Goal: Task Accomplishment & Management: Manage account settings

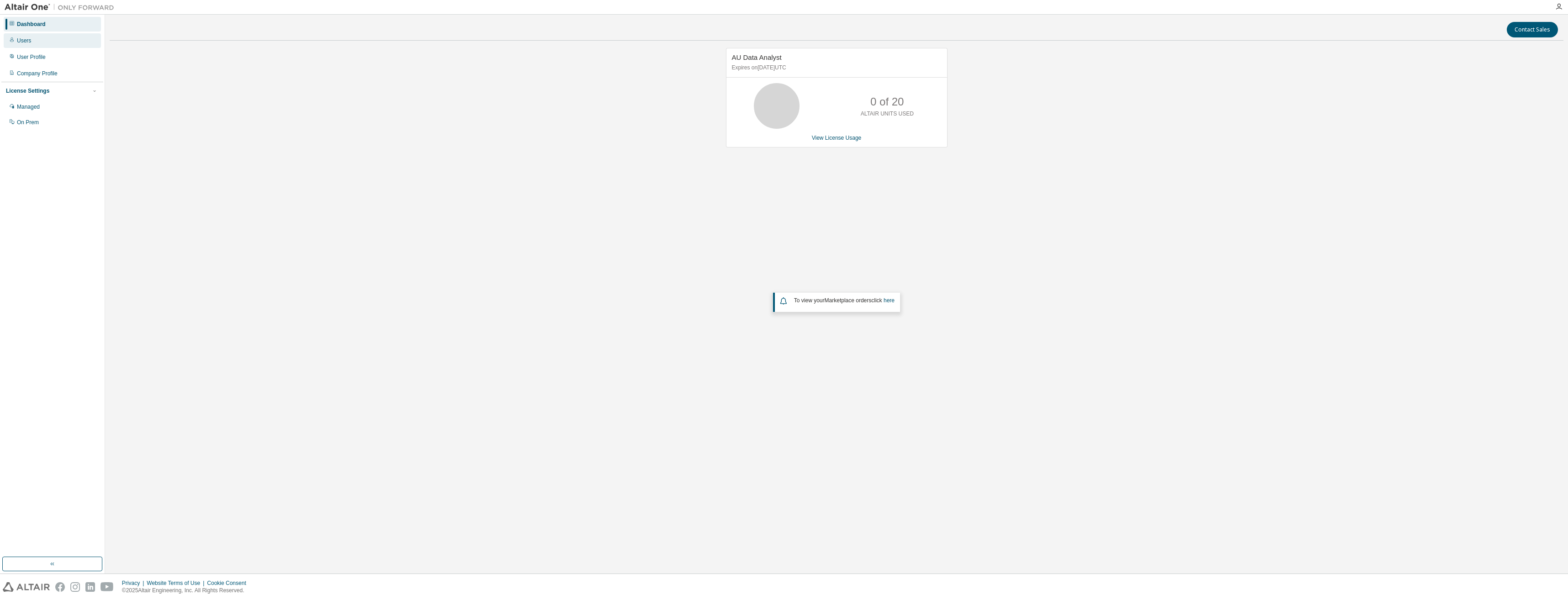
click at [26, 39] on div "Users" at bounding box center [24, 40] width 14 height 8
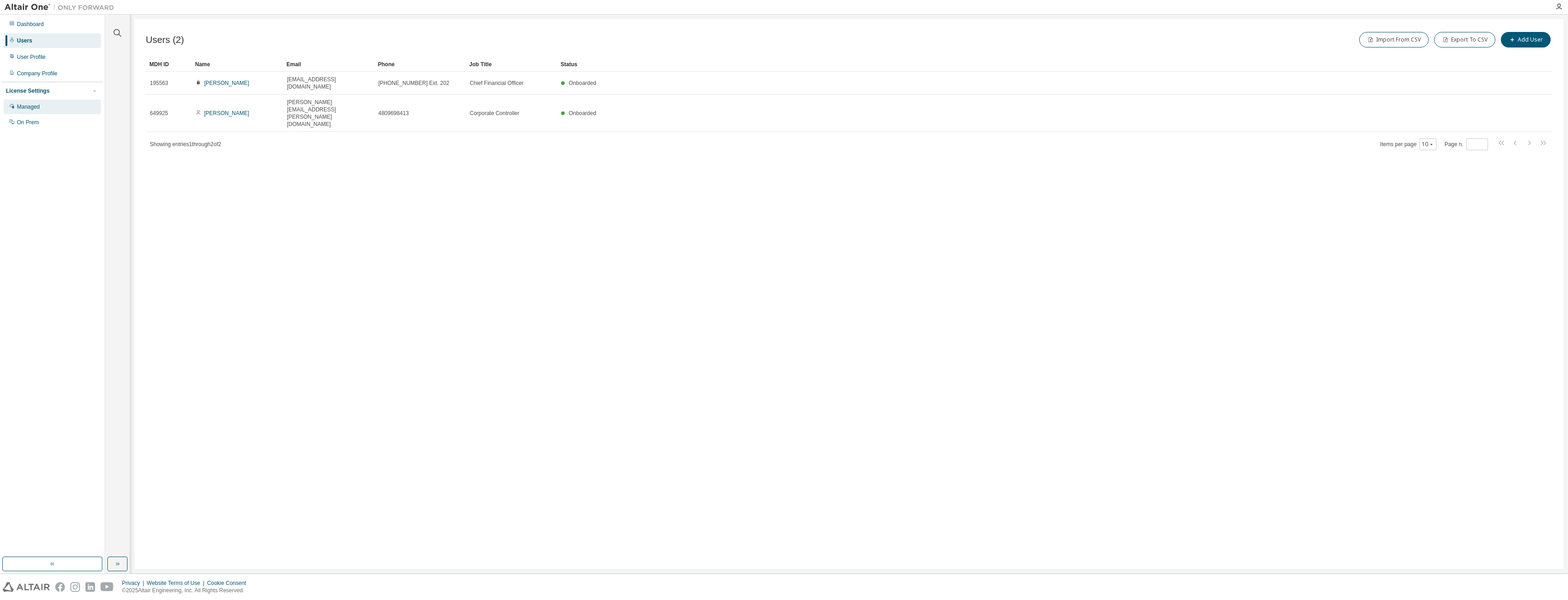
click at [35, 106] on div "Managed" at bounding box center [28, 107] width 23 height 8
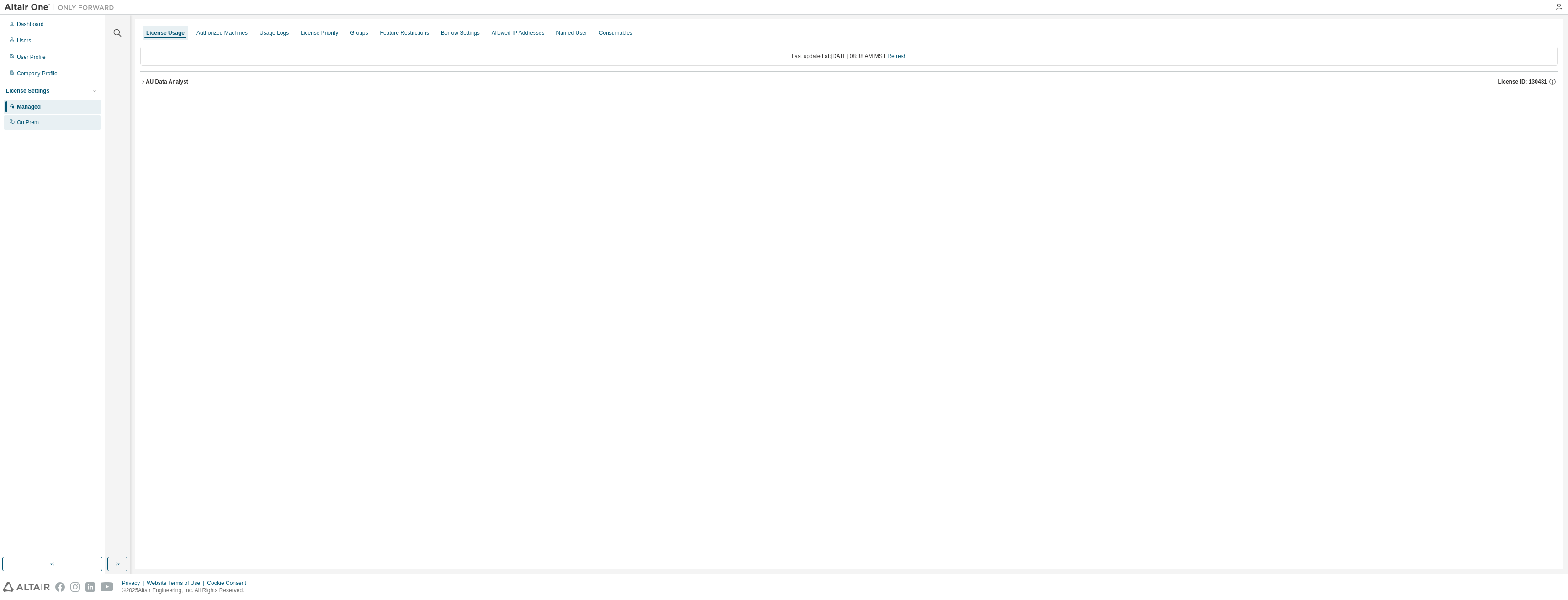
click at [35, 120] on div "On Prem" at bounding box center [28, 122] width 22 height 8
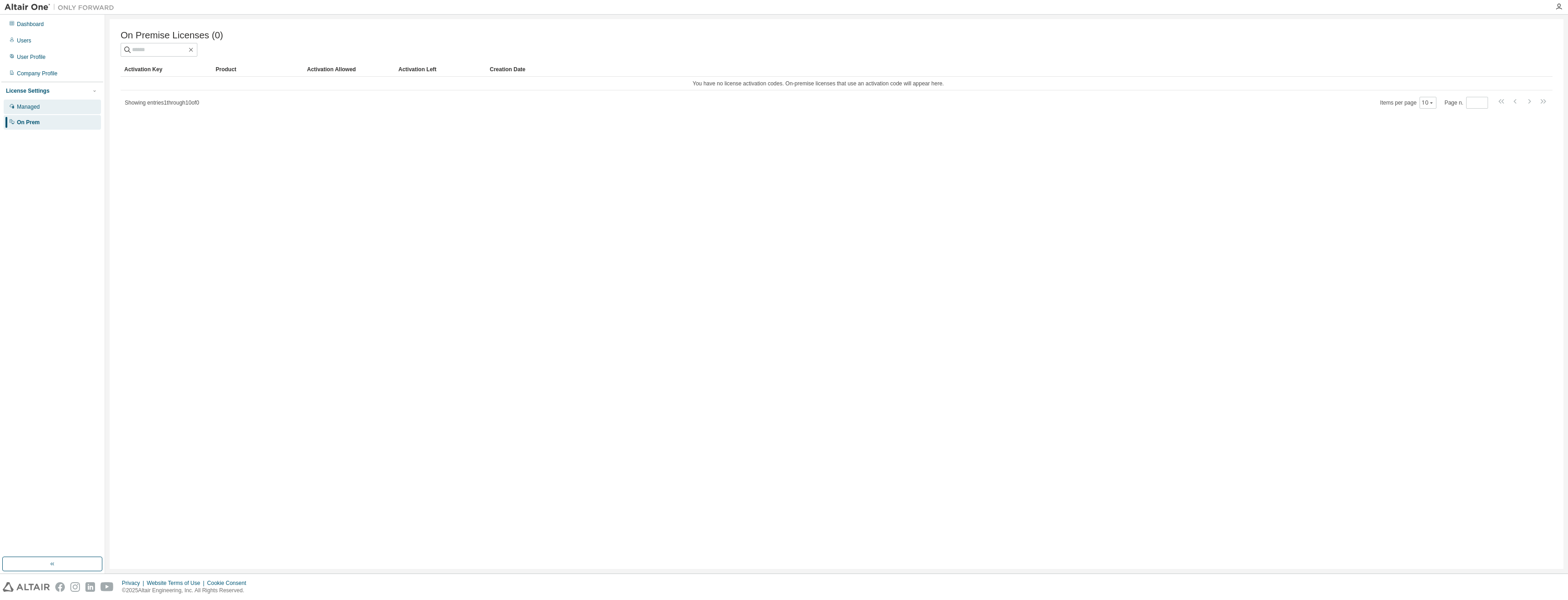
click at [33, 107] on div "Managed" at bounding box center [28, 107] width 23 height 8
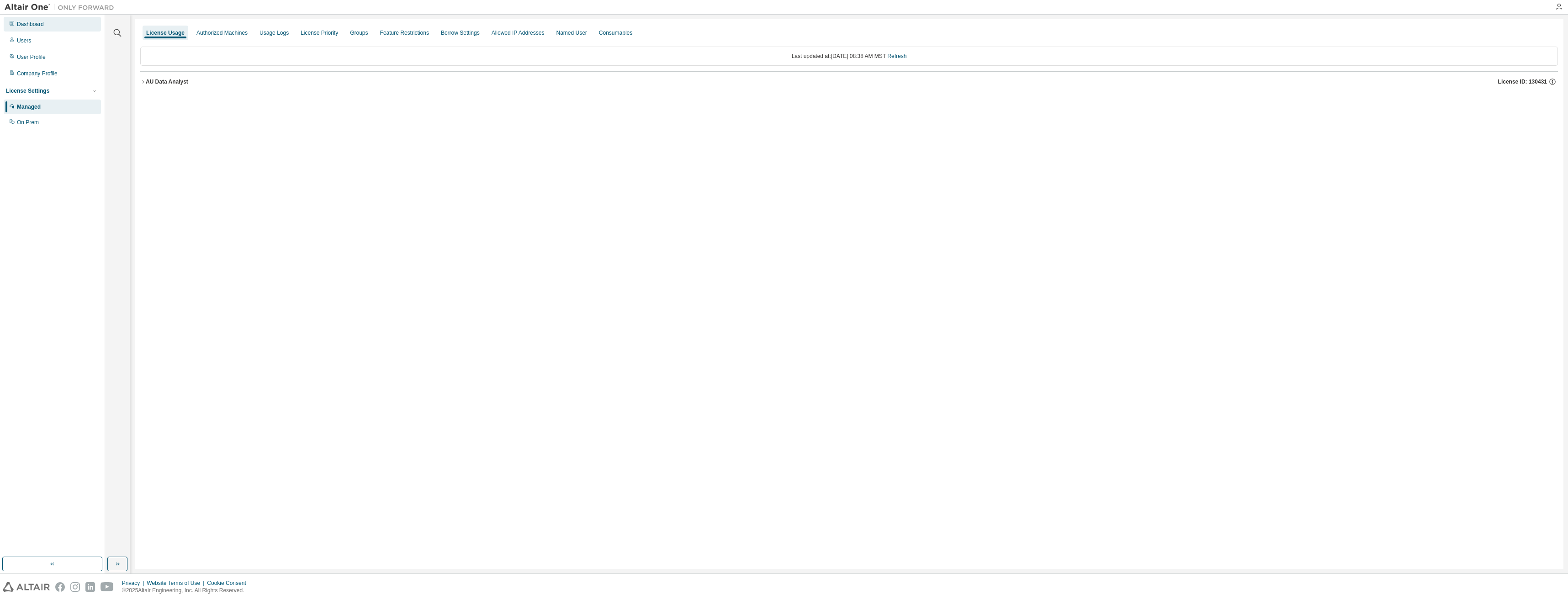
click at [27, 24] on div "Dashboard" at bounding box center [30, 24] width 27 height 8
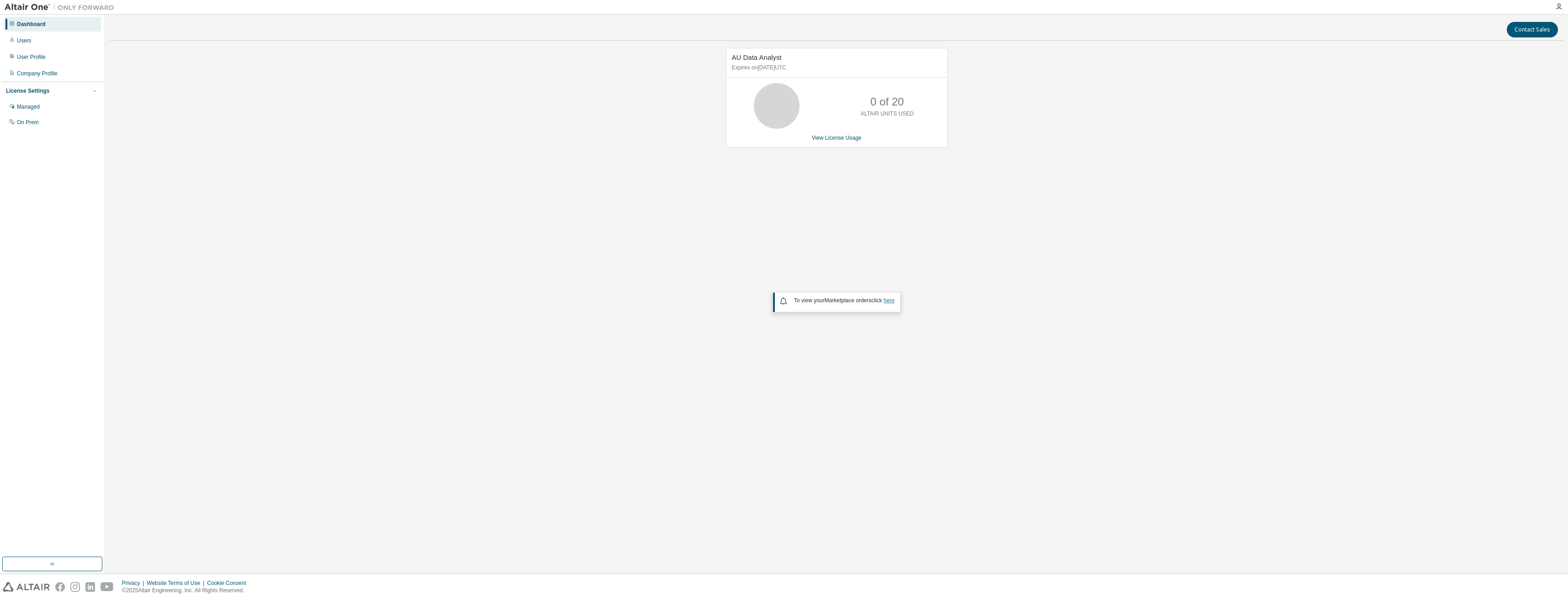
click at [889, 301] on link "here" at bounding box center [889, 300] width 11 height 7
click at [21, 105] on div "Managed" at bounding box center [28, 107] width 23 height 8
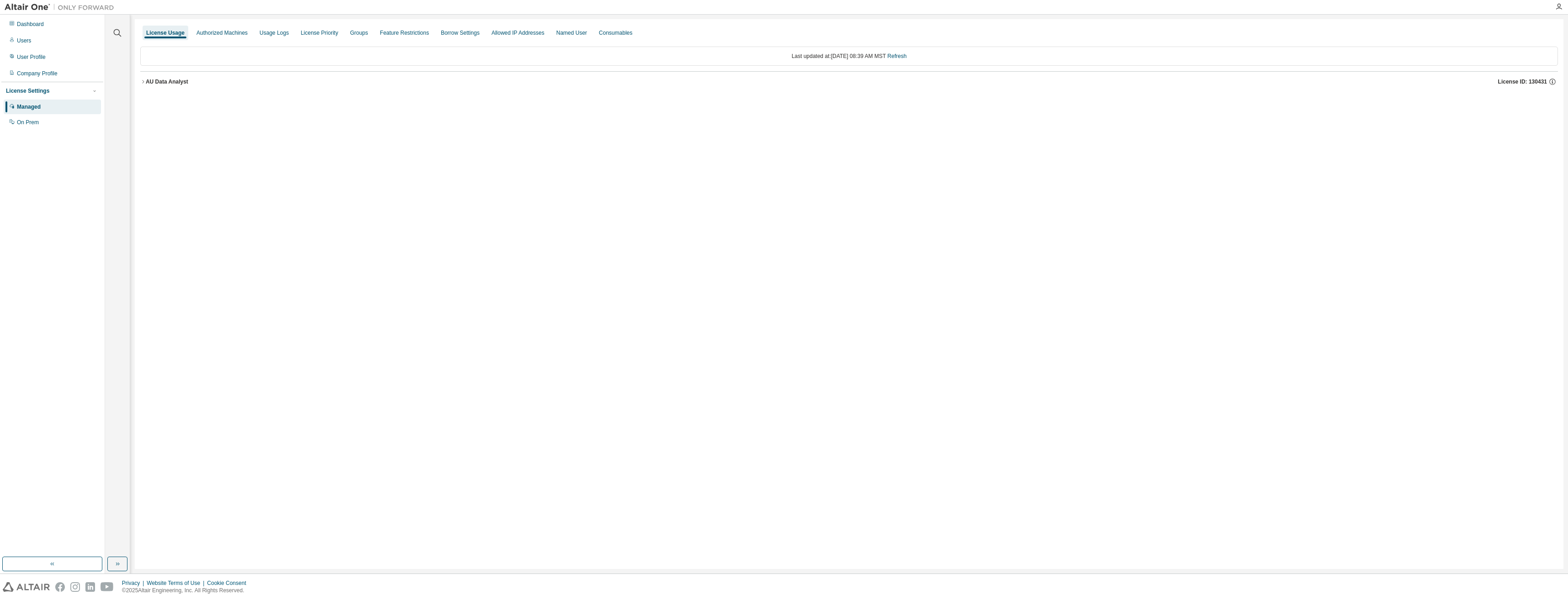
click at [138, 82] on div "License Usage Authorized Machines Usage Logs License Priority Groups Feature Re…" at bounding box center [848, 294] width 1428 height 550
click at [143, 81] on icon "button" at bounding box center [143, 82] width 6 height 6
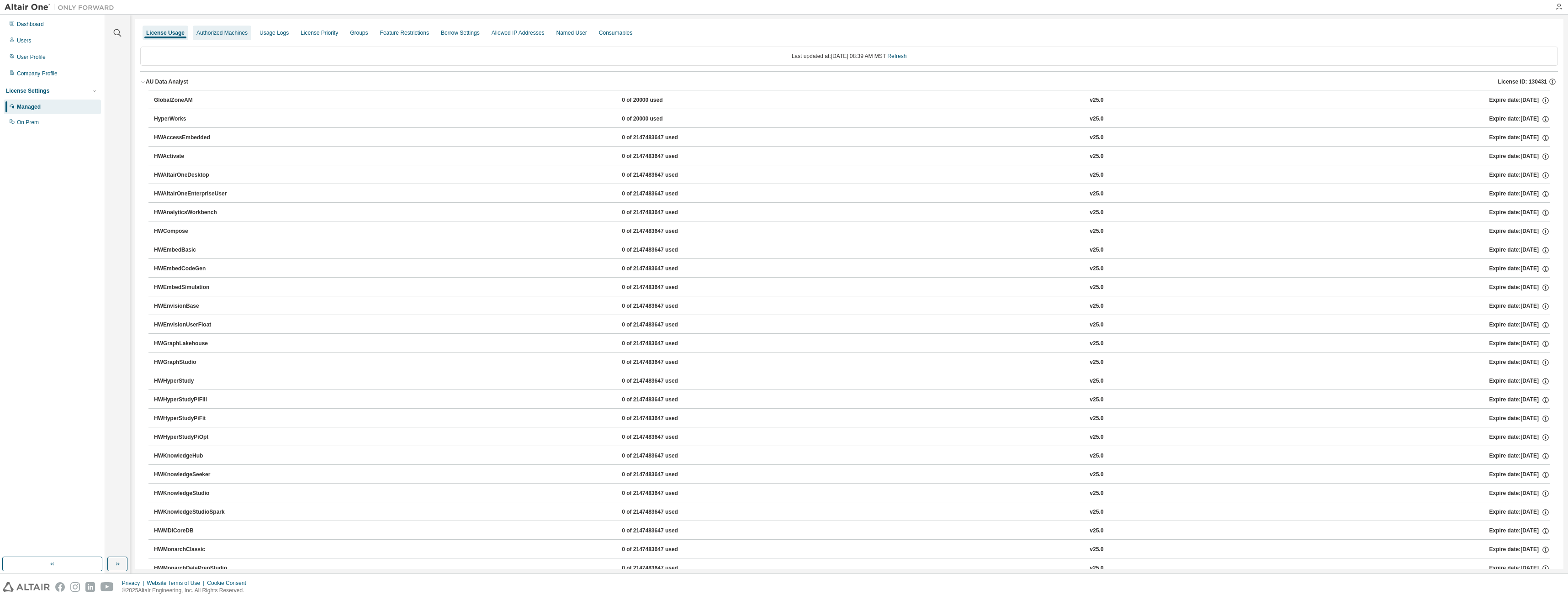
click at [227, 28] on div "Authorized Machines" at bounding box center [221, 32] width 58 height 14
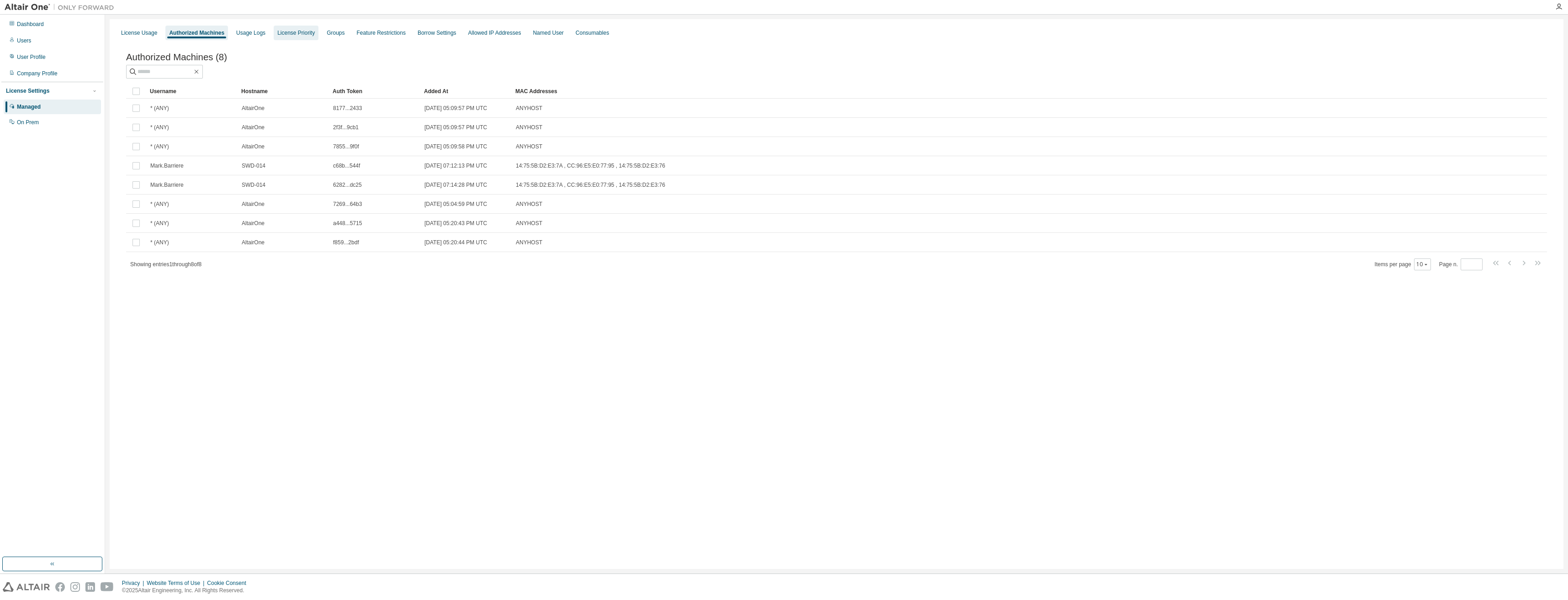
click at [305, 29] on div "License Priority" at bounding box center [295, 32] width 45 height 14
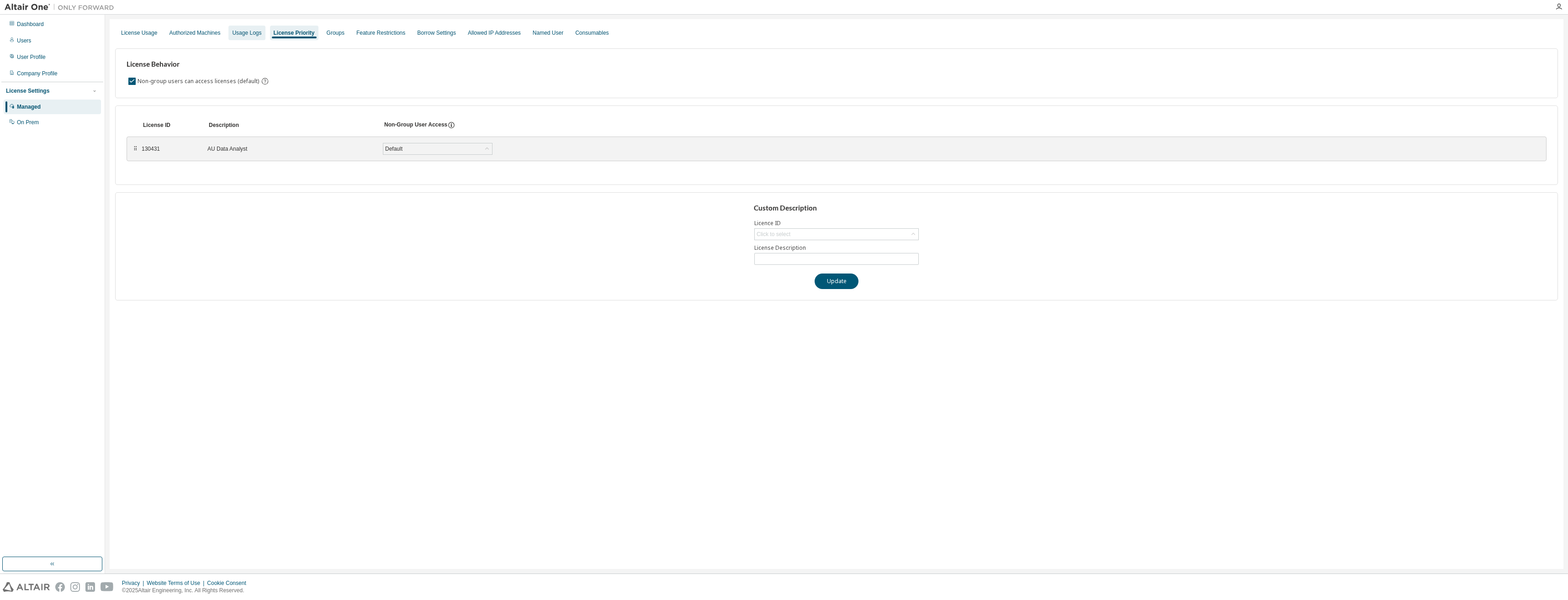
click at [255, 35] on div "Usage Logs" at bounding box center [247, 33] width 29 height 8
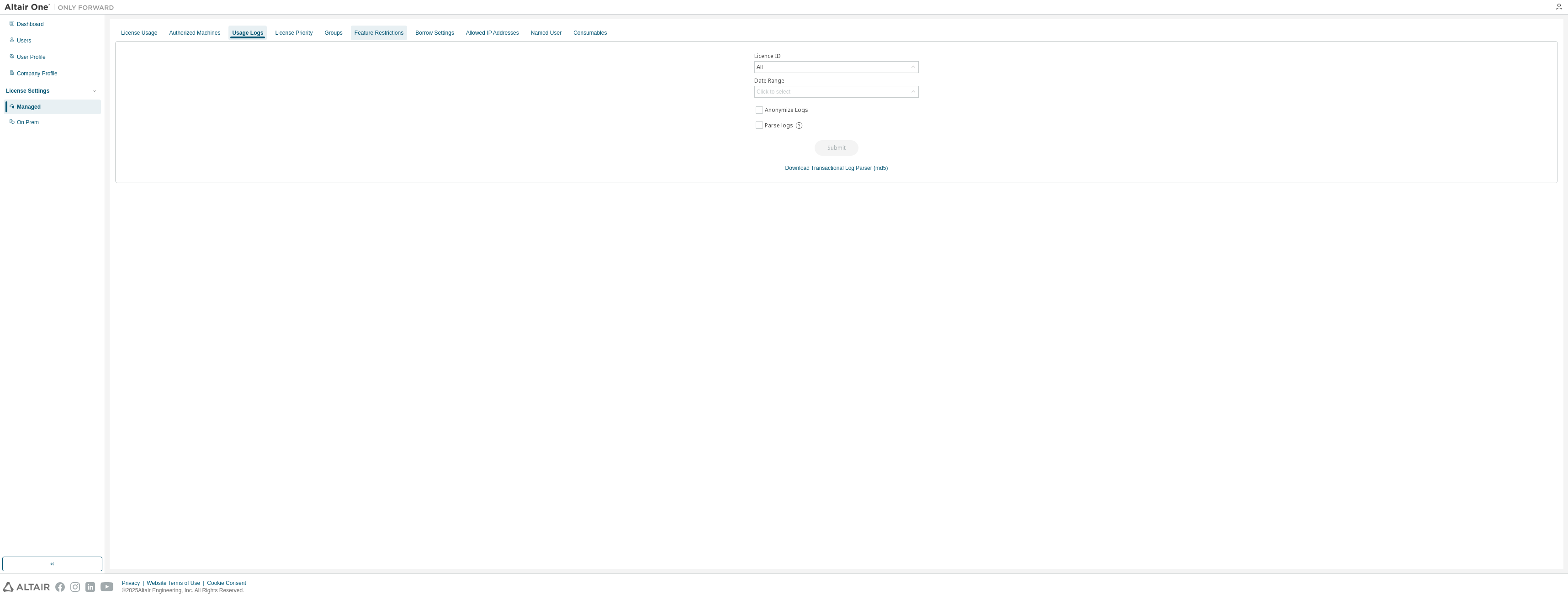
click at [370, 34] on div "Feature Restrictions" at bounding box center [379, 33] width 49 height 8
click at [449, 33] on div "Borrow Settings" at bounding box center [437, 33] width 39 height 8
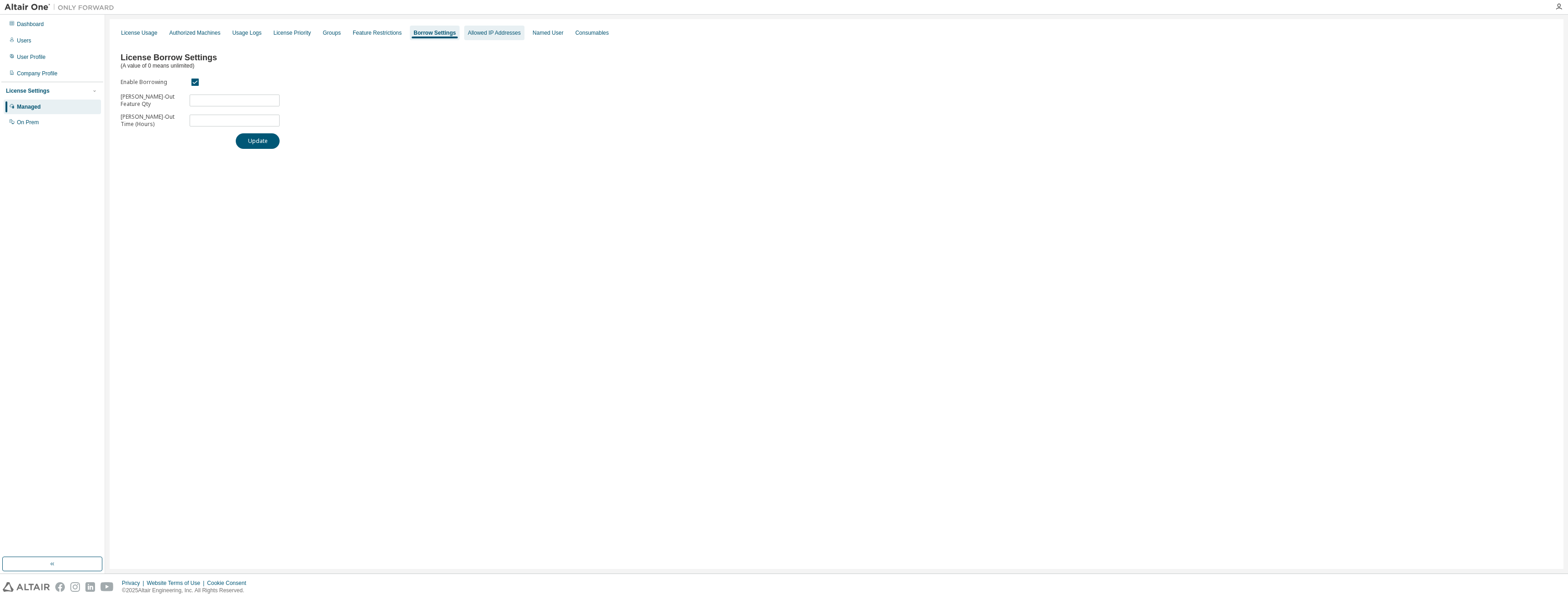
click at [507, 35] on div "Allowed IP Addresses" at bounding box center [494, 33] width 53 height 8
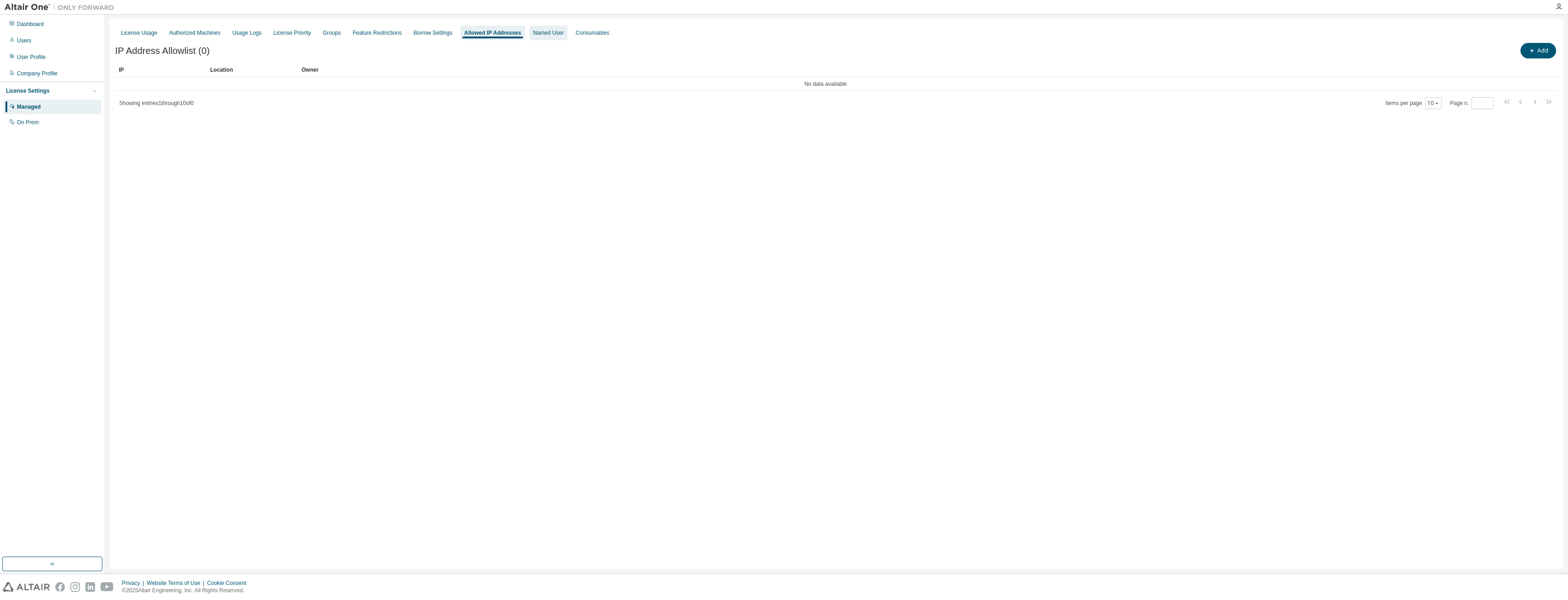
click at [544, 33] on div "Named User" at bounding box center [548, 32] width 38 height 14
click at [606, 31] on div "Consumables" at bounding box center [590, 33] width 34 height 8
click at [29, 120] on div "On Prem" at bounding box center [28, 122] width 22 height 8
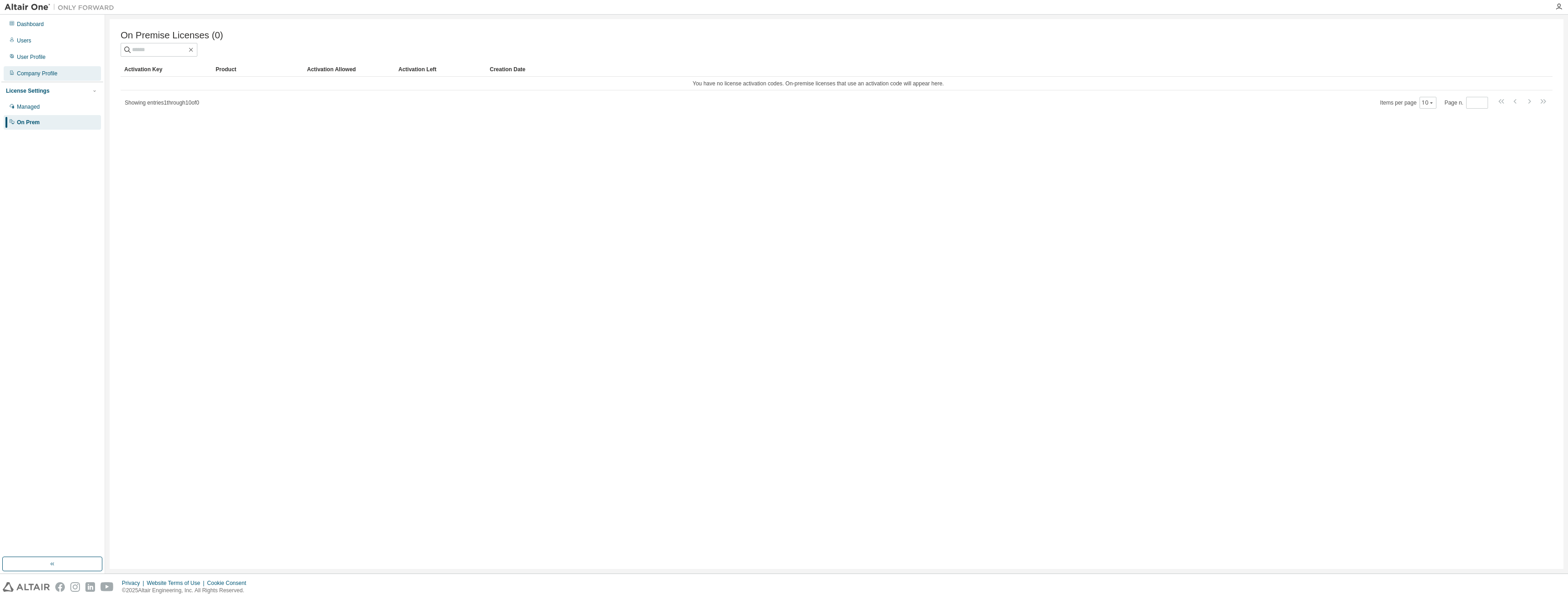
click at [37, 76] on div "Company Profile" at bounding box center [37, 73] width 40 height 8
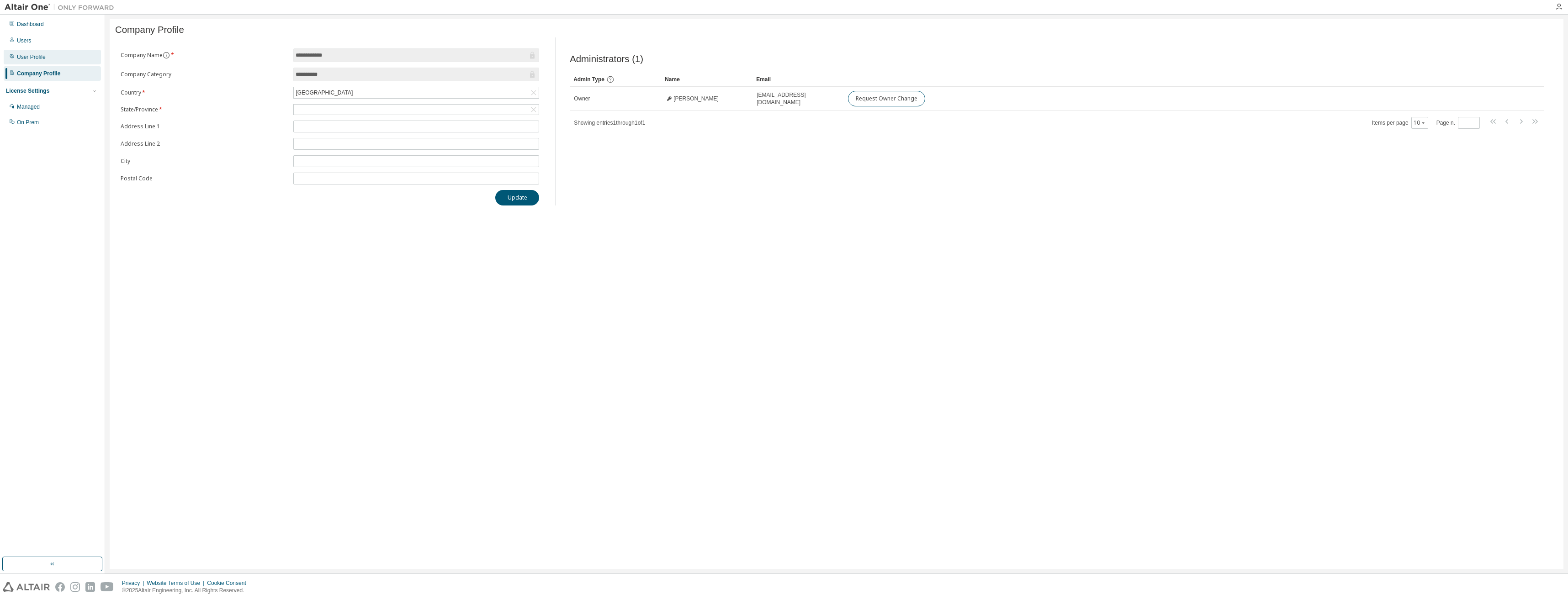
click at [20, 61] on div "User Profile" at bounding box center [31, 56] width 29 height 8
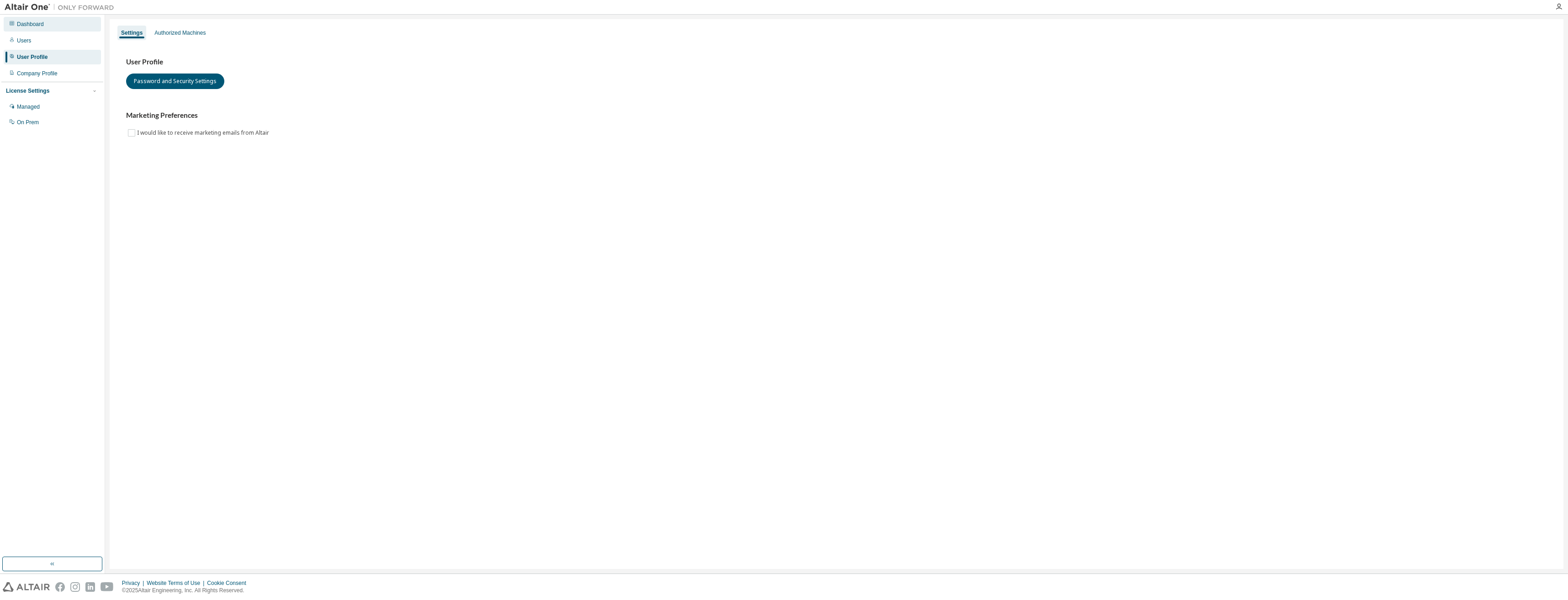
click at [33, 28] on div "Dashboard" at bounding box center [30, 24] width 27 height 8
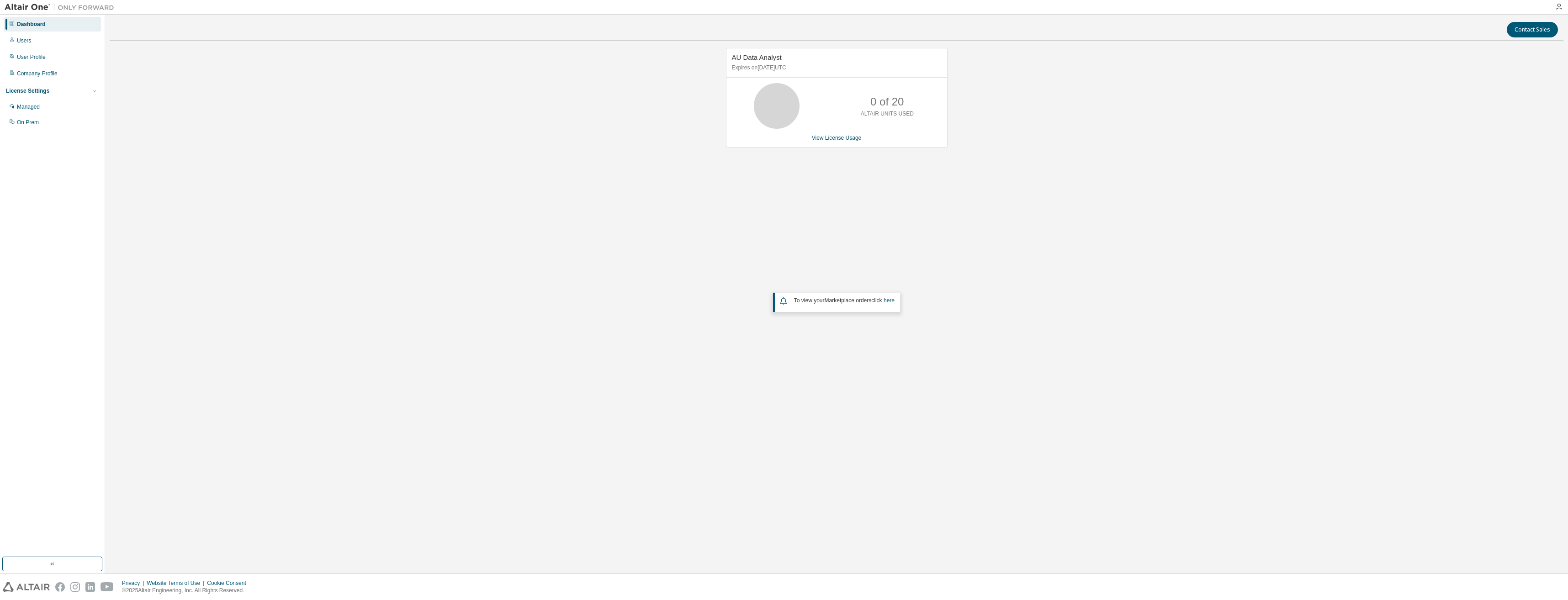
click at [24, 7] on img at bounding box center [61, 7] width 114 height 9
drag, startPoint x: 1148, startPoint y: 183, endPoint x: 1179, endPoint y: 167, distance: 34.9
click at [1148, 183] on div "AU Data Analyst Expires on [DATE] UTC 0 of 20 ALTAIR UNITS USED View License Us…" at bounding box center [836, 242] width 1454 height 390
click at [1520, 31] on button "Contact Sales" at bounding box center [1532, 29] width 51 height 15
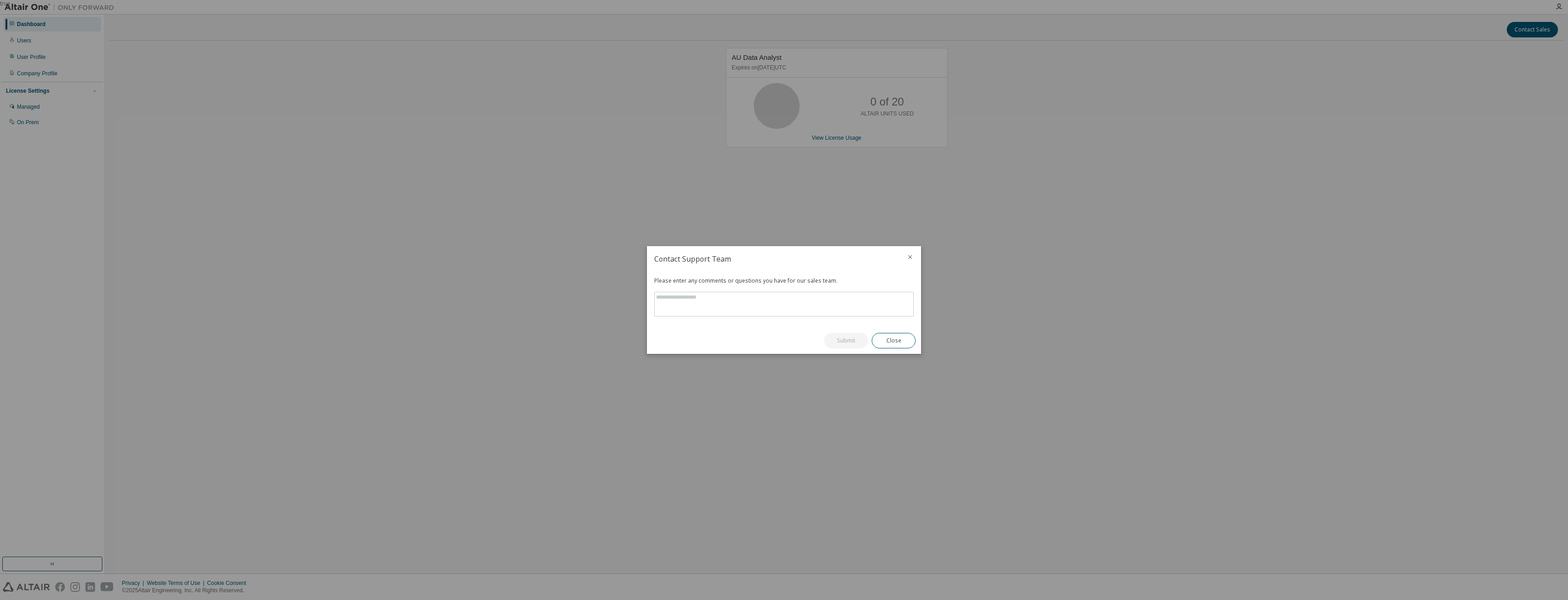
click at [907, 255] on icon "close" at bounding box center [910, 257] width 8 height 8
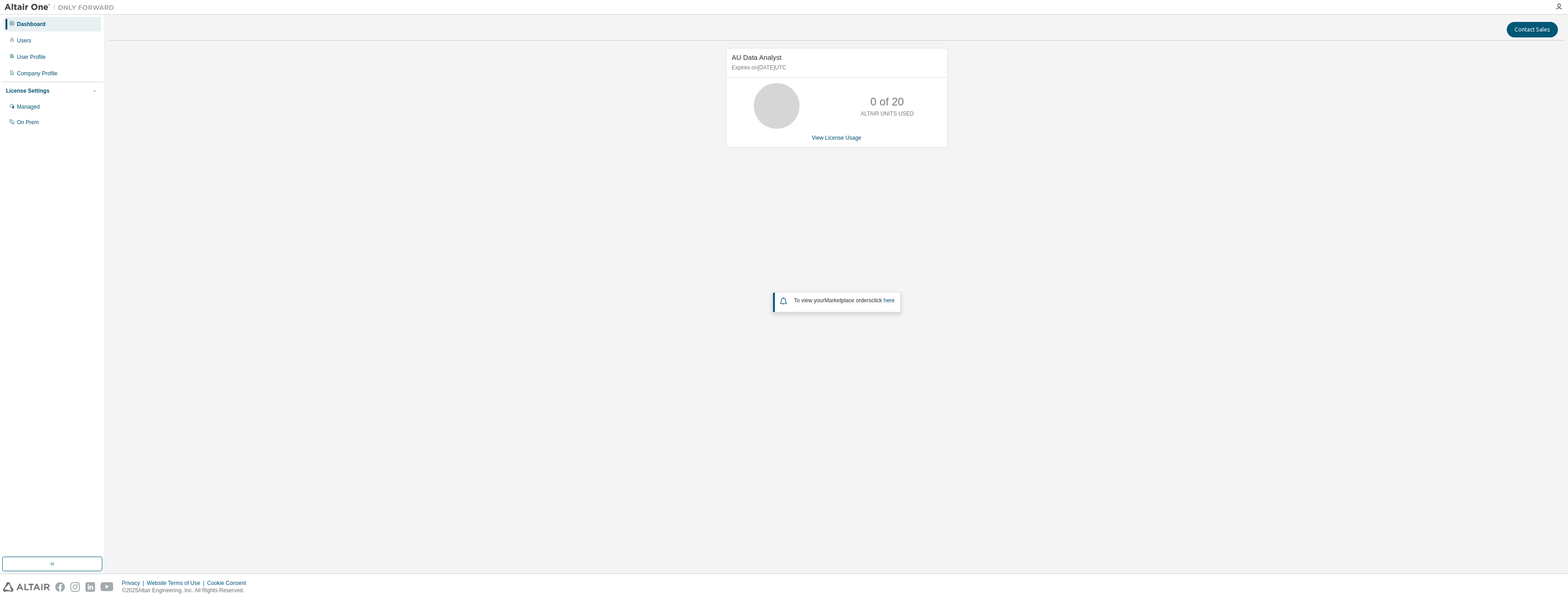
click at [329, 219] on div "AU Data Analyst Expires on [DATE] UTC 0 of 20 ALTAIR UNITS USED View License Us…" at bounding box center [836, 242] width 1454 height 390
click at [55, 77] on div "Company Profile" at bounding box center [52, 73] width 98 height 14
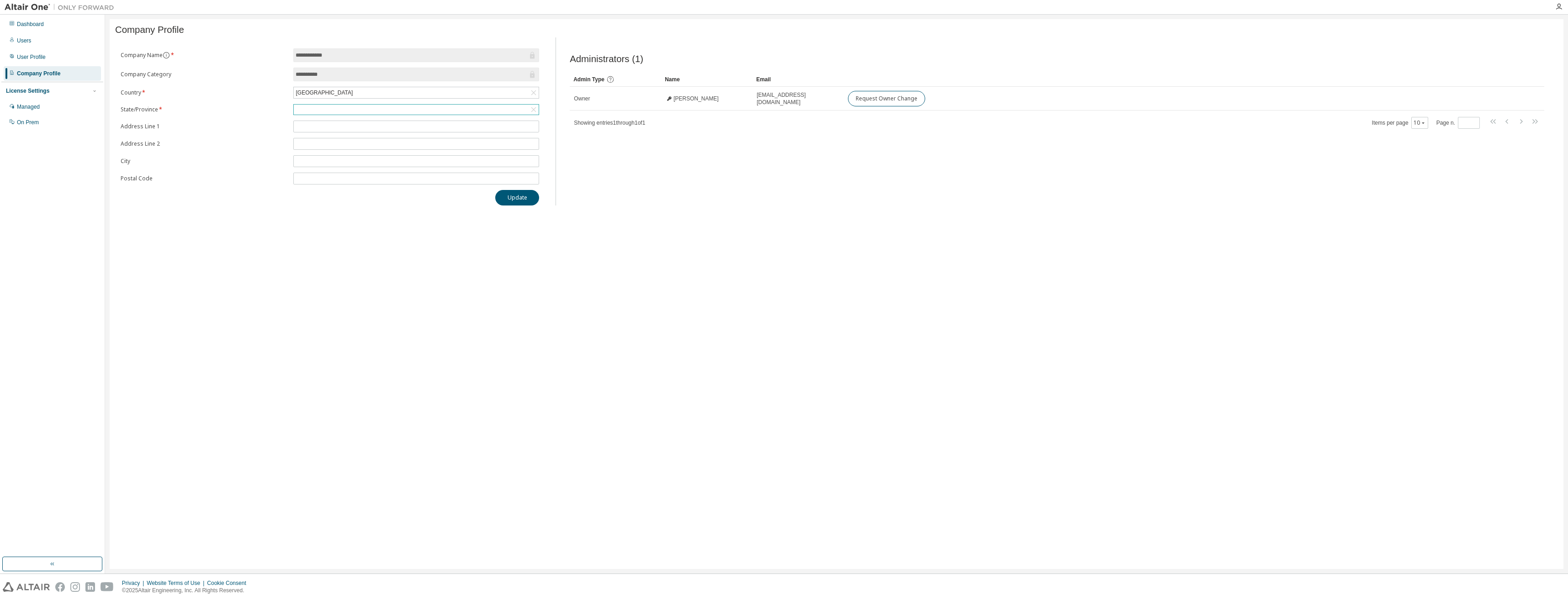
click at [328, 113] on div at bounding box center [416, 109] width 245 height 10
click at [325, 158] on li "[US_STATE]" at bounding box center [416, 161] width 243 height 12
click at [318, 136] on form "**********" at bounding box center [329, 117] width 418 height 137
click at [320, 130] on input "text" at bounding box center [416, 127] width 242 height 8
click at [309, 129] on input "text" at bounding box center [416, 127] width 242 height 8
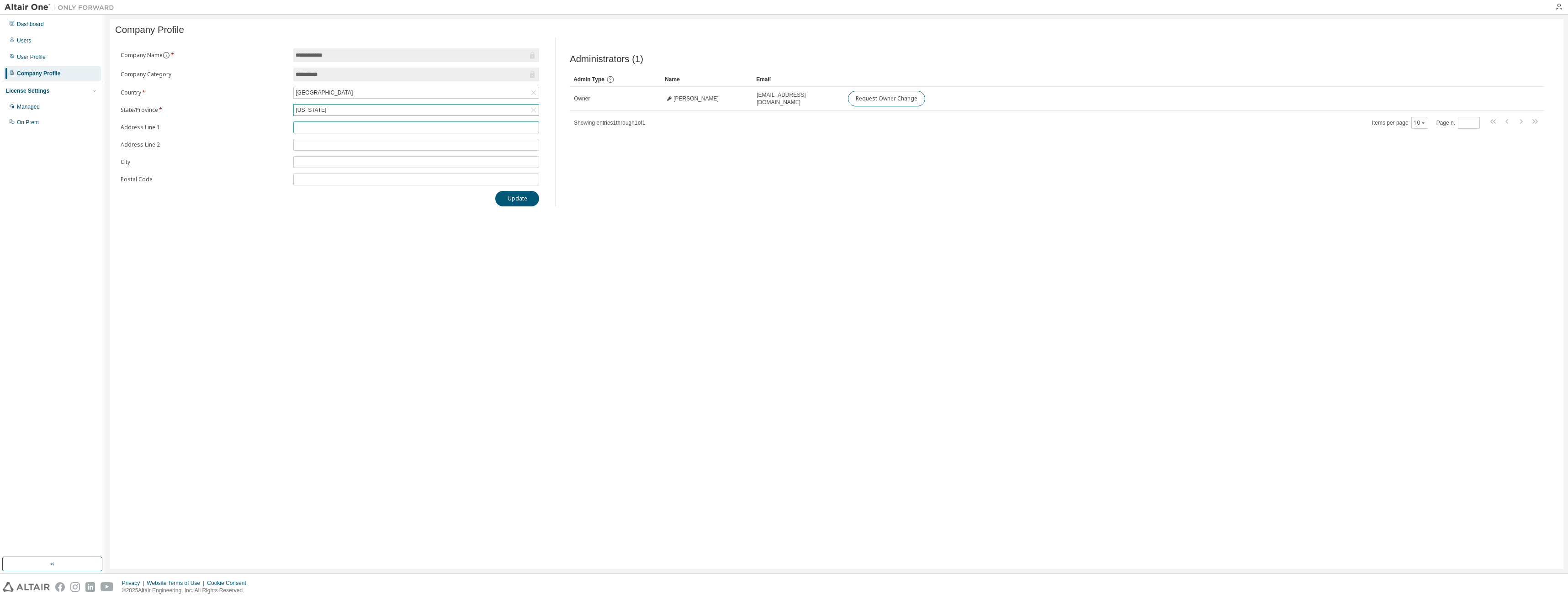
type input "**********"
type input "*****"
drag, startPoint x: 436, startPoint y: 133, endPoint x: 234, endPoint y: 130, distance: 202.0
click at [234, 130] on form "**********" at bounding box center [329, 117] width 418 height 137
drag, startPoint x: 234, startPoint y: 130, endPoint x: 312, endPoint y: 129, distance: 78.0
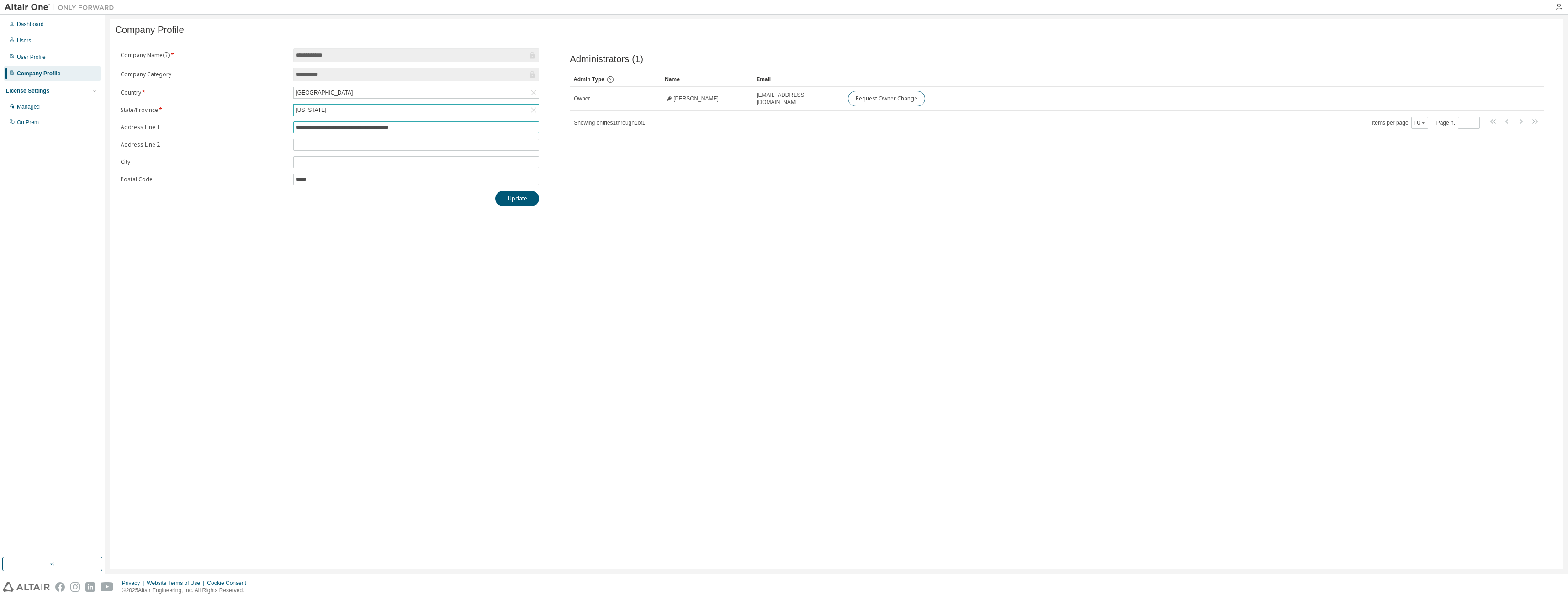
click at [312, 129] on input "**********" at bounding box center [416, 127] width 242 height 8
click at [327, 119] on form "**********" at bounding box center [329, 117] width 418 height 137
click at [322, 127] on input "**********" at bounding box center [416, 127] width 242 height 8
drag, startPoint x: 297, startPoint y: 130, endPoint x: 581, endPoint y: 132, distance: 284.0
click at [581, 132] on div "**********" at bounding box center [837, 122] width 1443 height 169
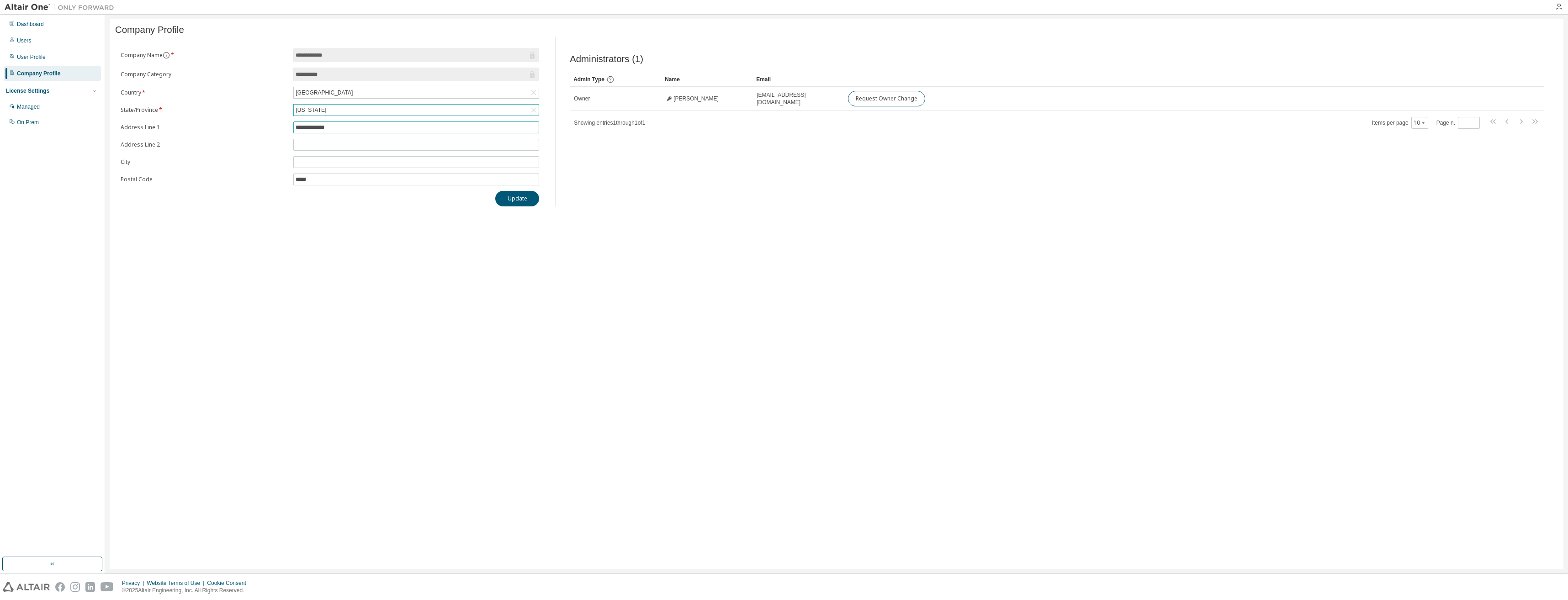
type input "**********"
type input "****"
click at [518, 200] on button "Update" at bounding box center [517, 199] width 44 height 15
click at [517, 202] on button "Update" at bounding box center [517, 199] width 44 height 15
click at [332, 183] on input "*****" at bounding box center [416, 179] width 242 height 8
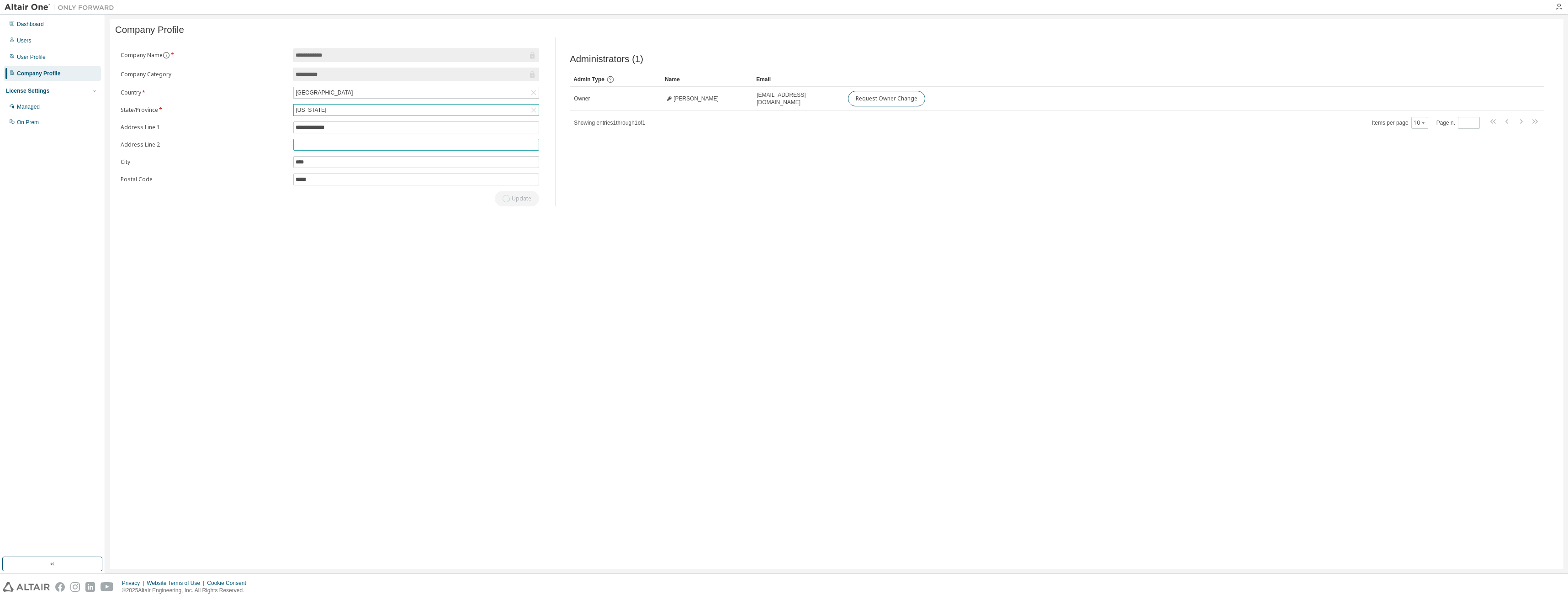
click at [326, 147] on input "text" at bounding box center [416, 145] width 242 height 8
drag, startPoint x: 810, startPoint y: 205, endPoint x: 694, endPoint y: 210, distance: 116.1
click at [805, 205] on div "Administrators (1) Clear Load Save Save As Field Operator Value Select filter S…" at bounding box center [1057, 125] width 997 height 163
click at [519, 199] on button "Update" at bounding box center [517, 199] width 44 height 15
click at [35, 37] on div "Users" at bounding box center [52, 40] width 98 height 14
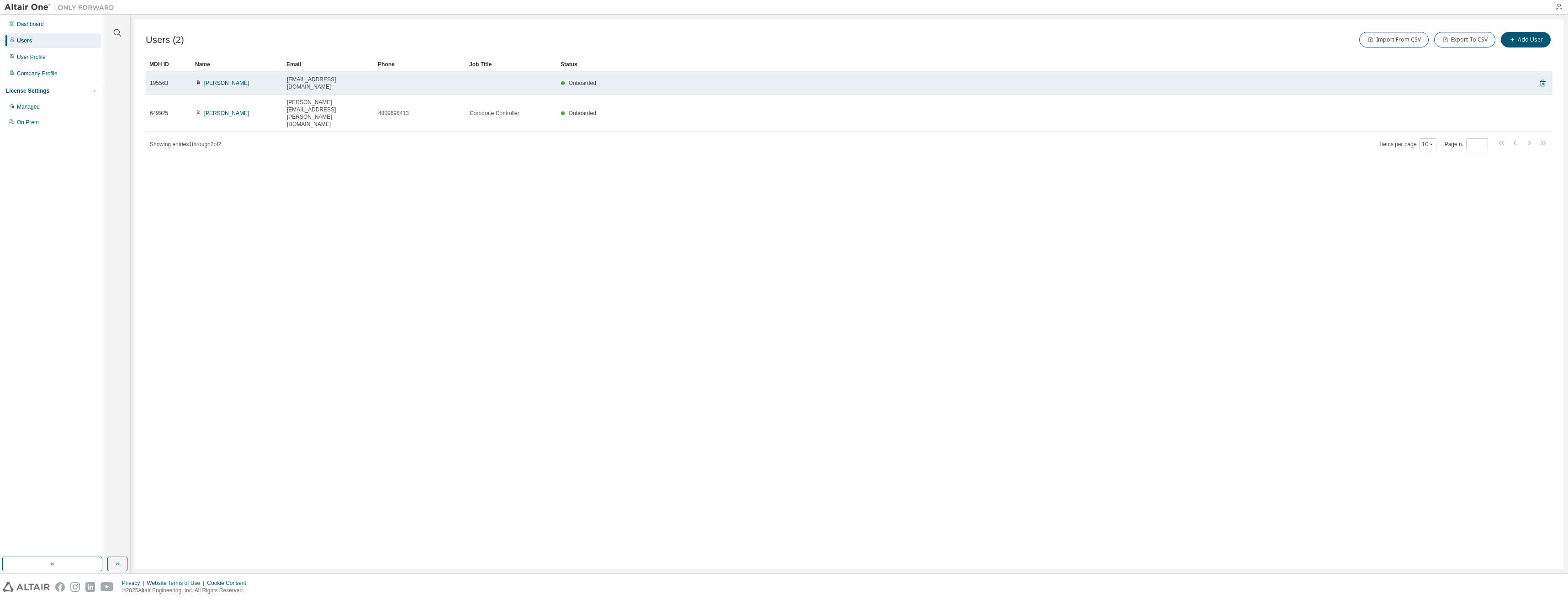
click at [197, 79] on icon at bounding box center [198, 82] width 6 height 6
drag, startPoint x: 229, startPoint y: 79, endPoint x: 222, endPoint y: 81, distance: 7.3
click at [222, 81] on link "[PERSON_NAME]" at bounding box center [227, 83] width 45 height 7
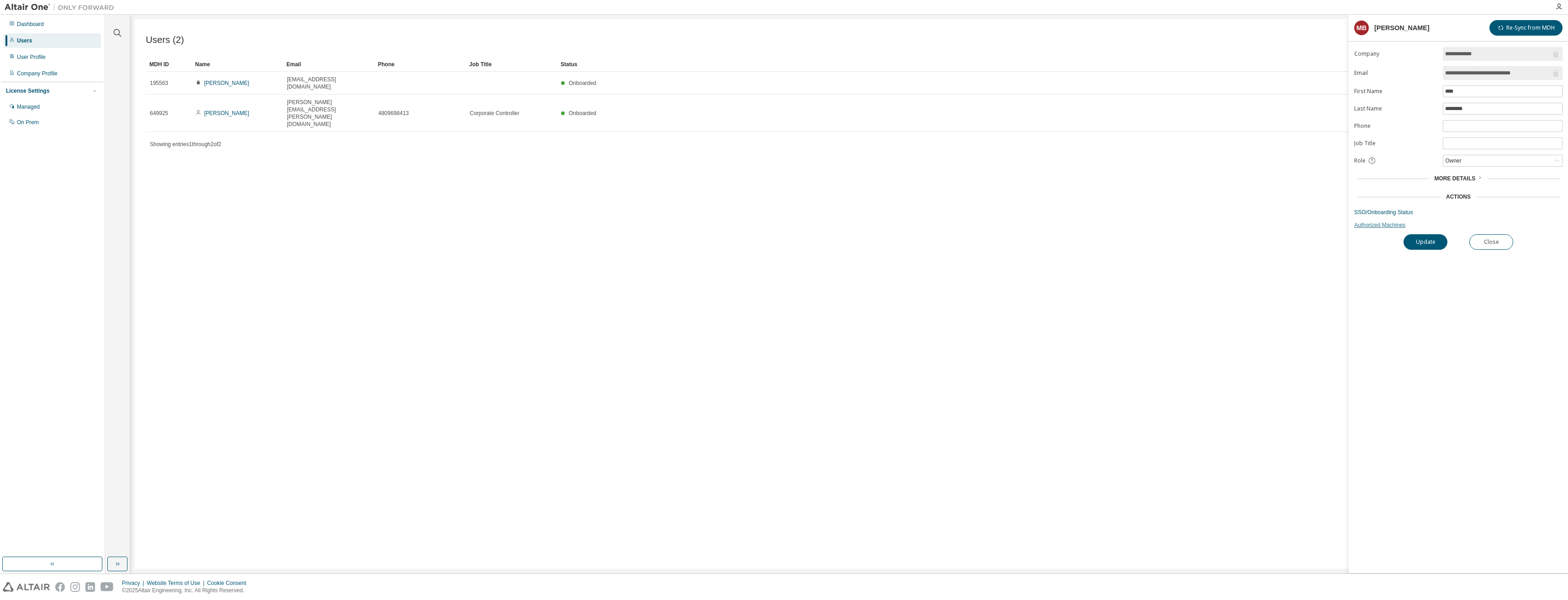
click at [1397, 226] on link "Authorized Machines" at bounding box center [1458, 225] width 208 height 8
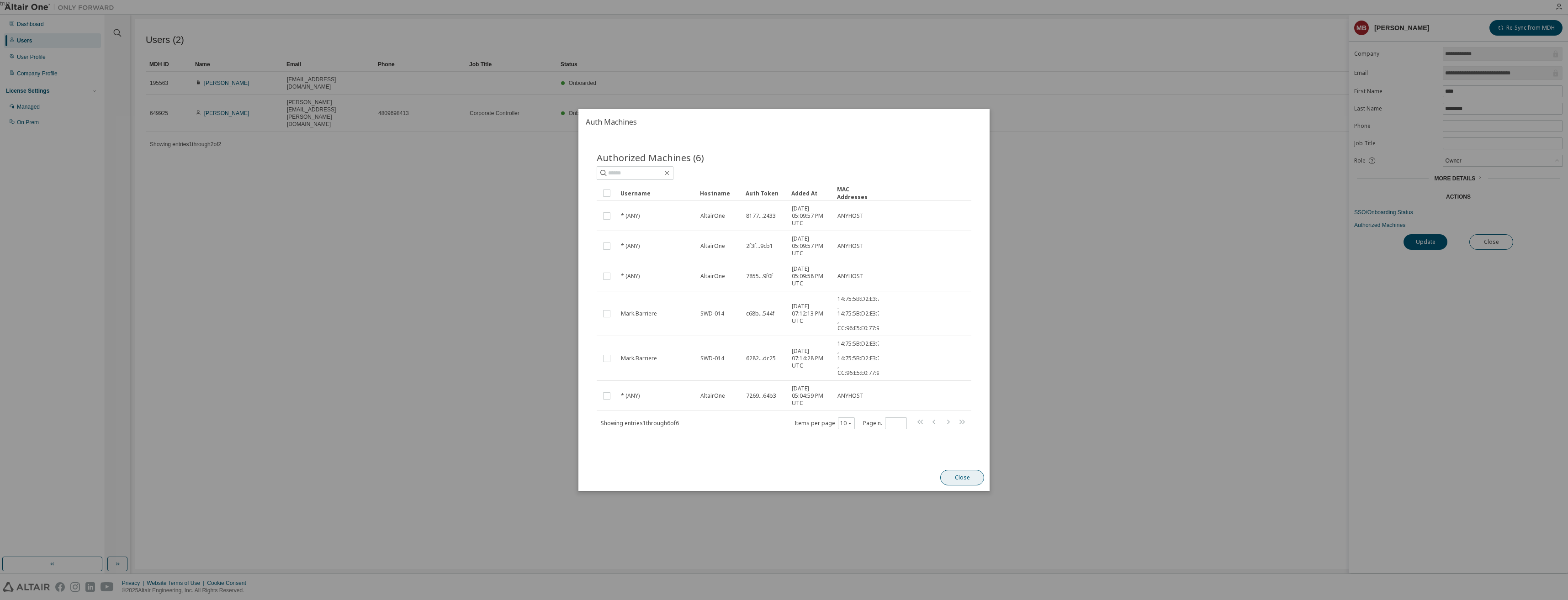
click at [951, 475] on button "Close" at bounding box center [962, 477] width 44 height 15
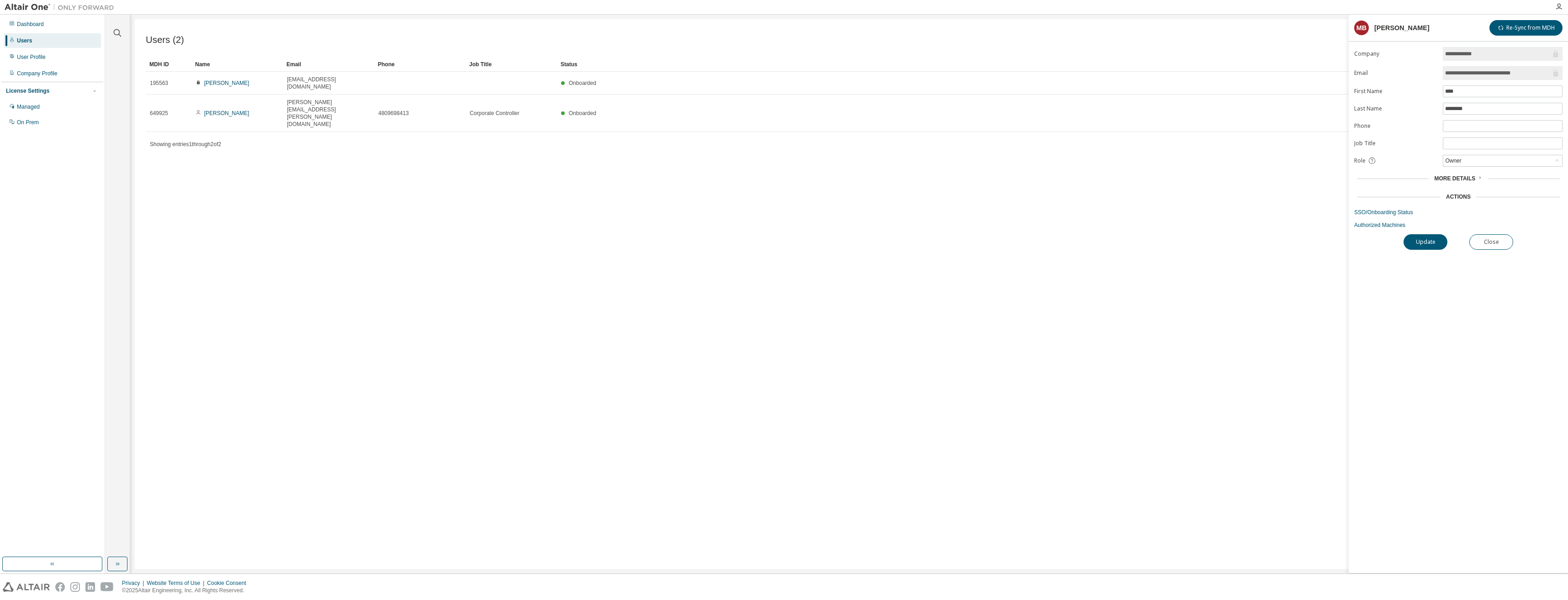
drag, startPoint x: 1094, startPoint y: 303, endPoint x: 1193, endPoint y: 211, distance: 135.1
click at [1094, 303] on div "Users (2) Import From CSV Export To CSV Add User Clear Load Save Save As Field …" at bounding box center [848, 294] width 1428 height 550
